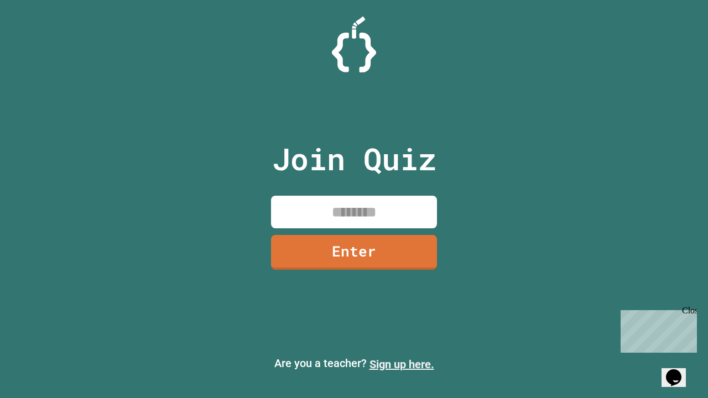
click at [402, 365] on link "Sign up here." at bounding box center [402, 364] width 65 height 13
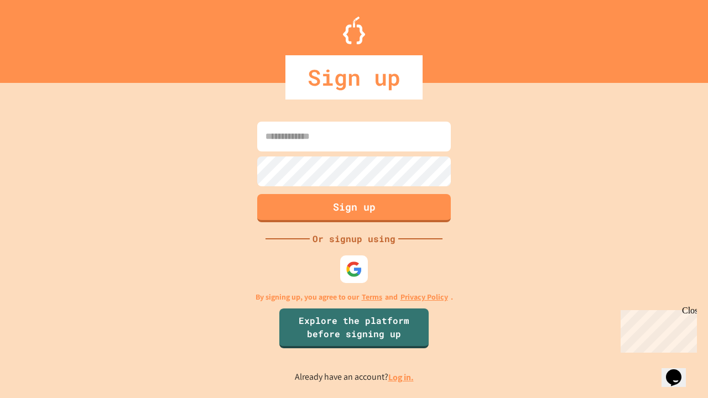
click at [402, 377] on link "Log in." at bounding box center [400, 378] width 25 height 12
